Goal: Transaction & Acquisition: Subscribe to service/newsletter

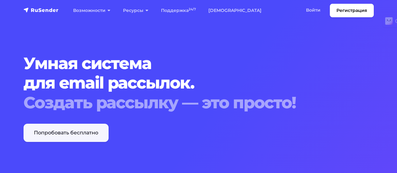
click at [93, 128] on link "Попробовать бесплатно" at bounding box center [66, 133] width 85 height 18
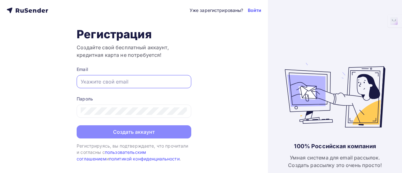
click at [150, 83] on input "text" at bounding box center [134, 82] width 106 height 8
type input "s"
